Goal: Navigation & Orientation: Find specific page/section

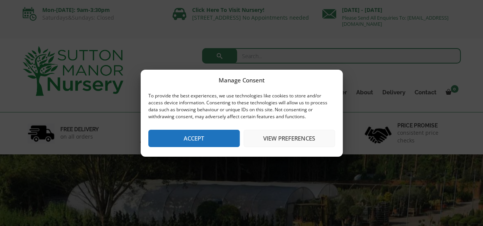
click at [192, 138] on button "Accept" at bounding box center [194, 138] width 92 height 17
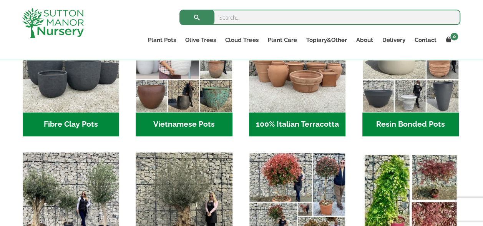
scroll to position [236, 0]
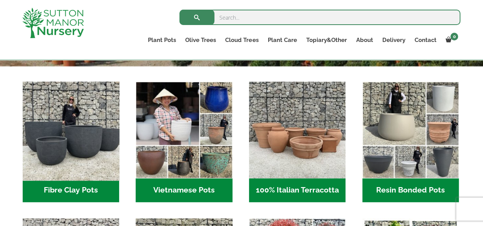
click at [83, 145] on img "Visit product category Fibre Clay Pots" at bounding box center [71, 130] width 102 height 102
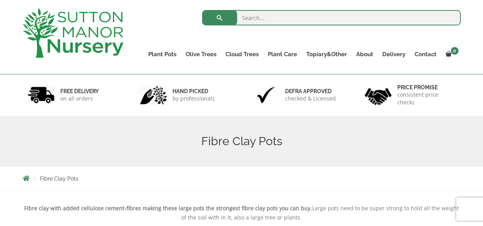
scroll to position [35, 0]
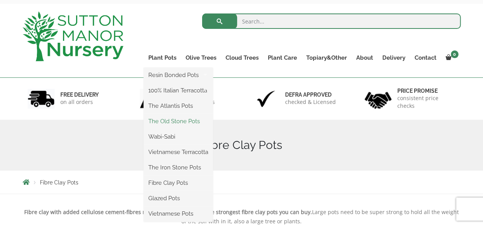
click at [178, 122] on link "The Old Stone Pots" at bounding box center [178, 121] width 69 height 12
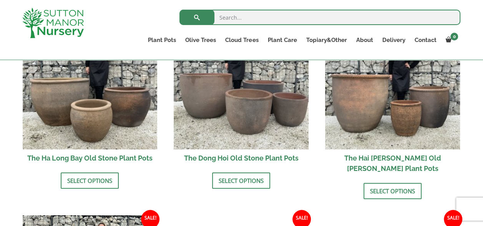
scroll to position [294, 0]
